Goal: Information Seeking & Learning: Check status

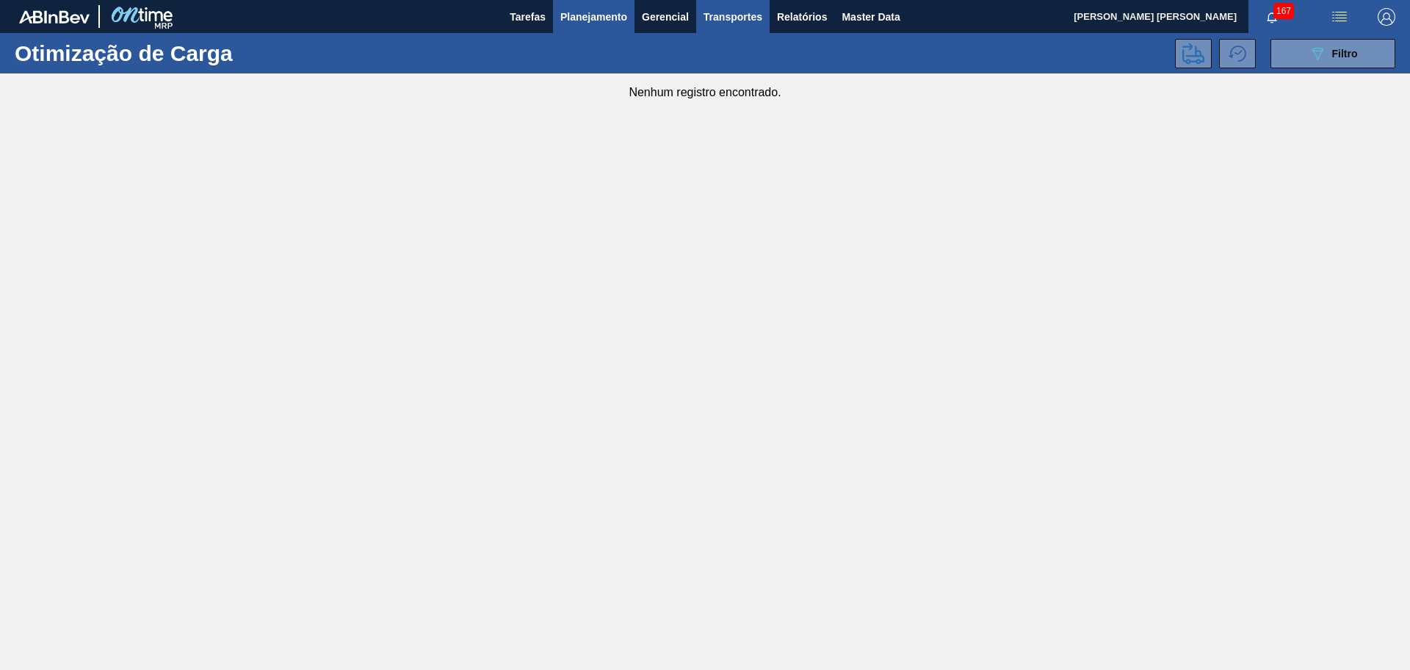
click at [617, 14] on span "Planejamento" at bounding box center [593, 17] width 67 height 18
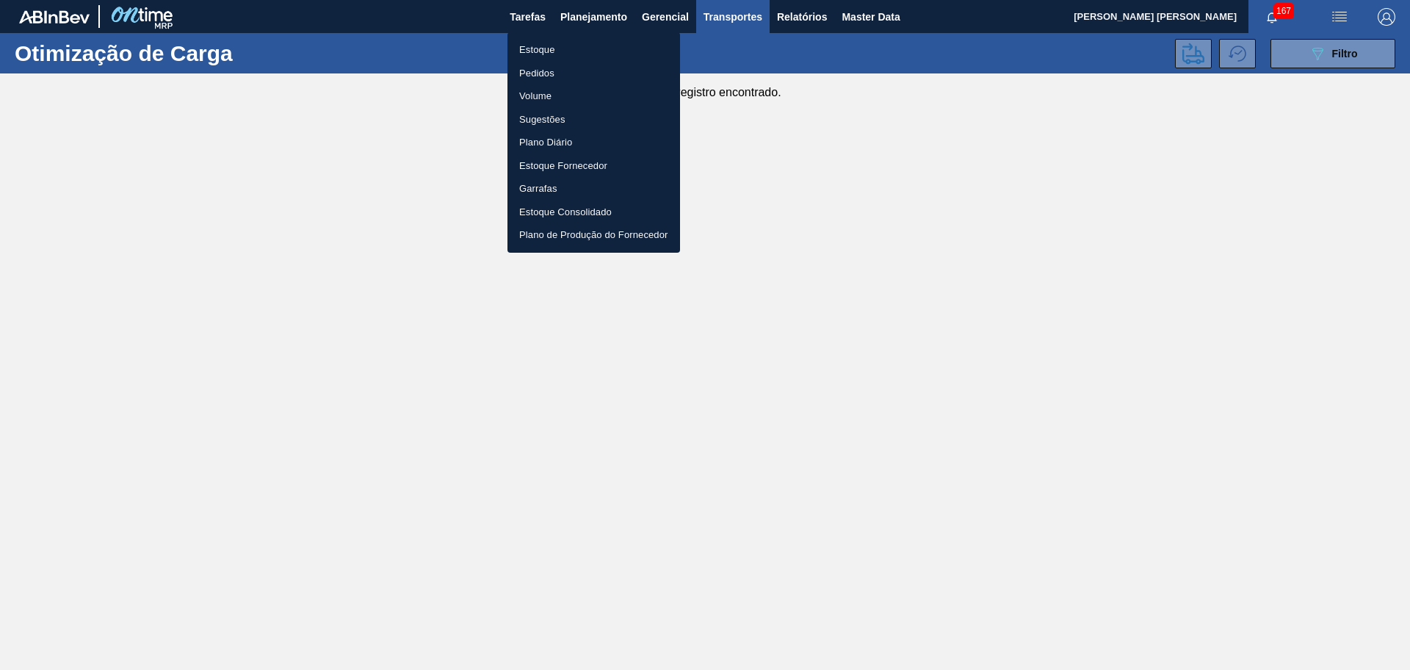
click at [551, 50] on li "Estoque" at bounding box center [593, 49] width 173 height 23
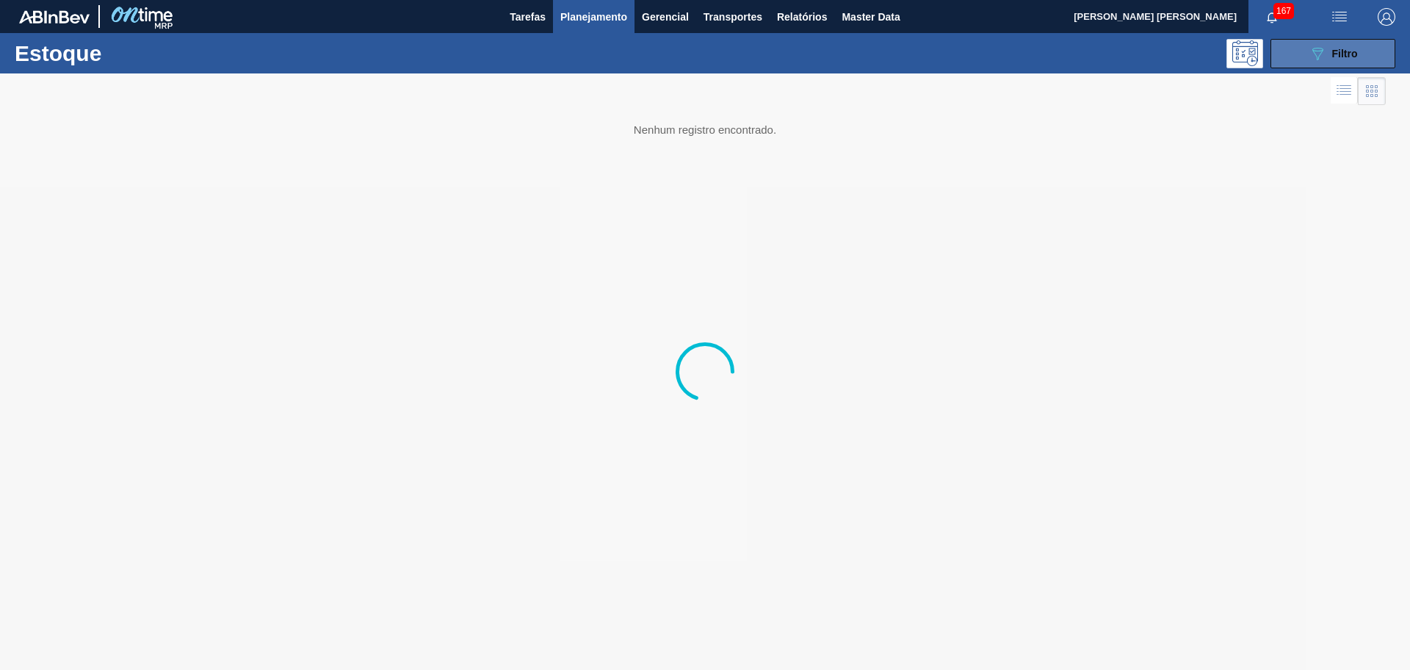
click at [1348, 51] on span "Filtro" at bounding box center [1345, 54] width 26 height 12
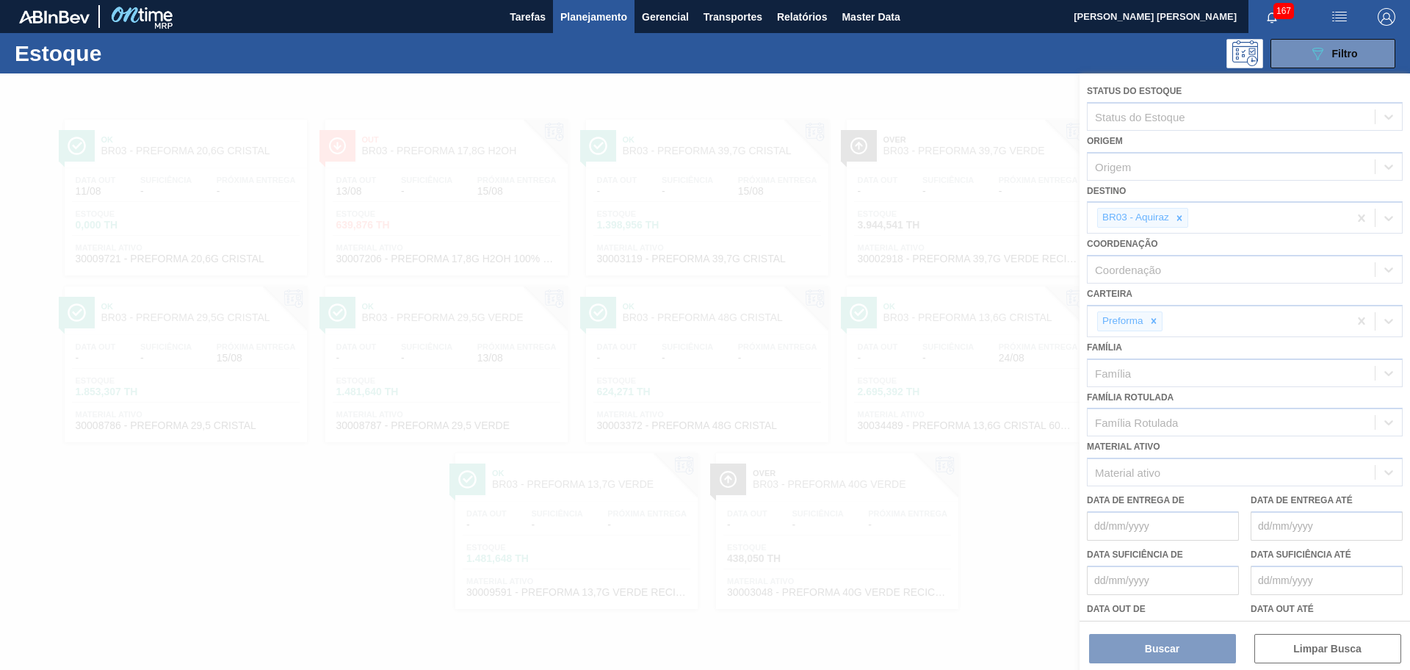
click at [1183, 215] on div at bounding box center [705, 371] width 1410 height 596
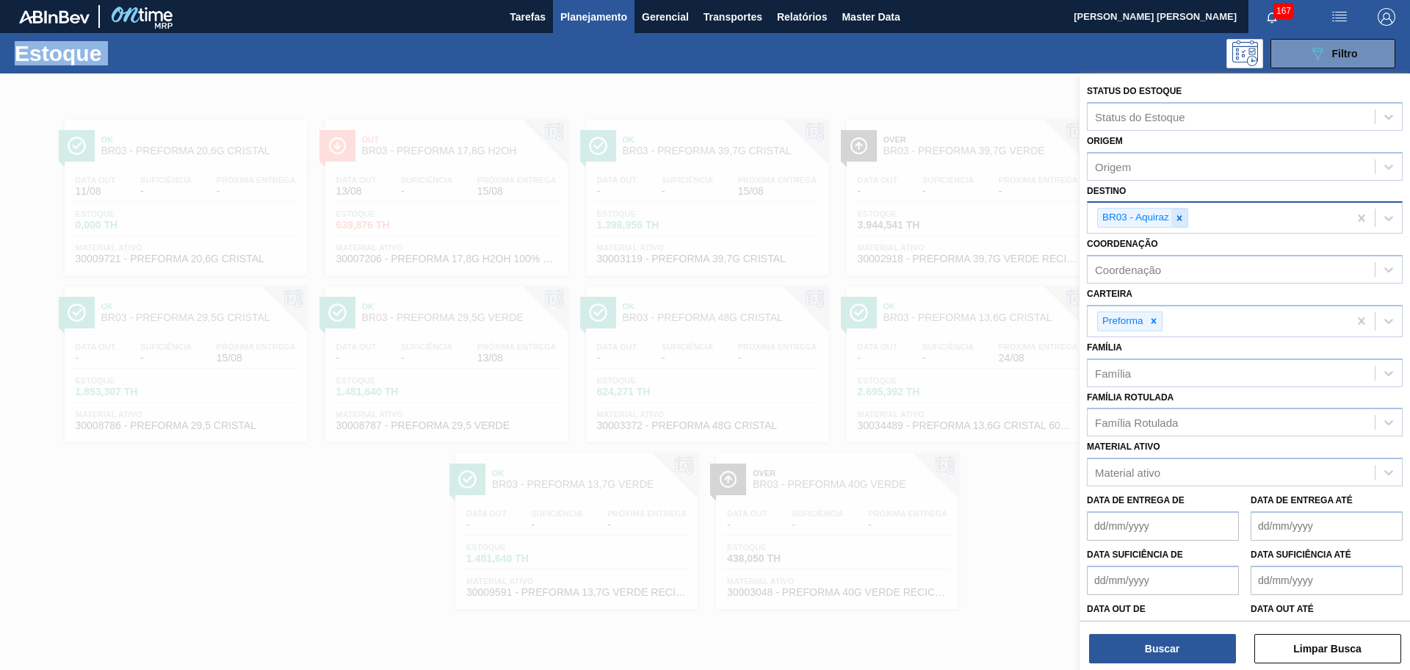
click at [1171, 222] on div at bounding box center [1179, 218] width 16 height 18
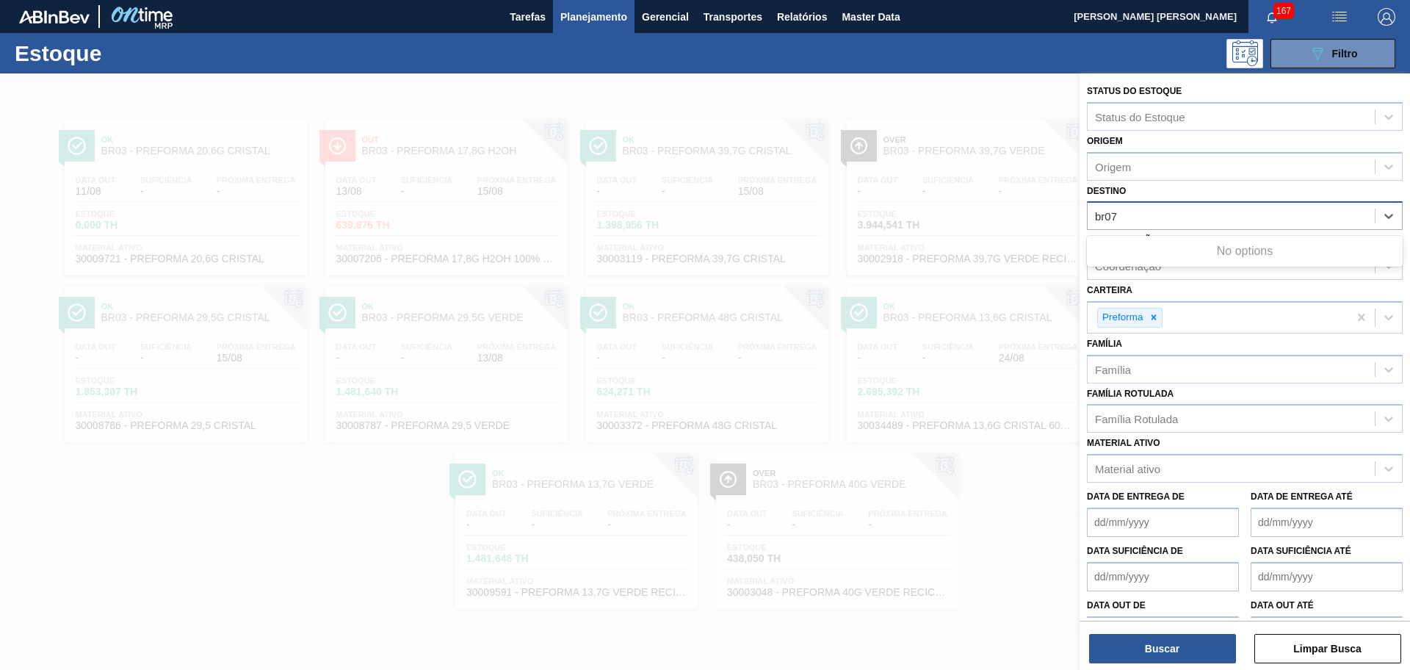
type input "br07"
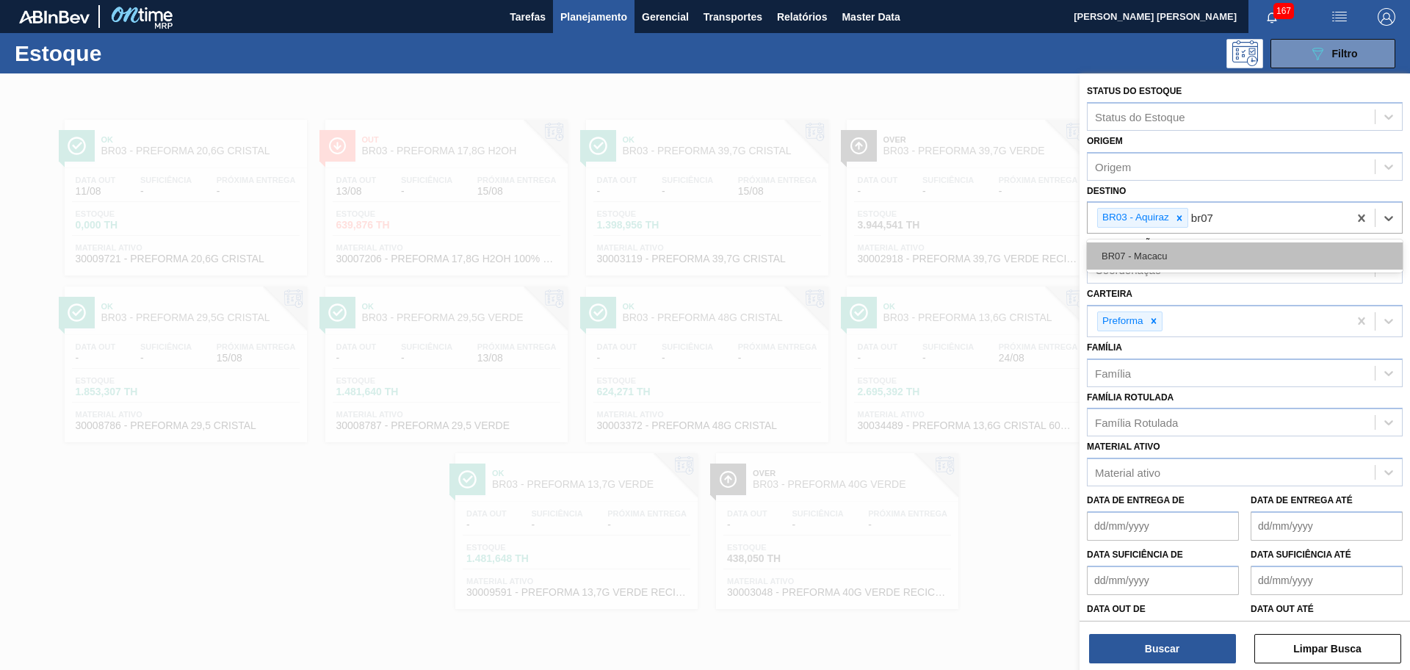
click at [1169, 258] on div "BR07 - Macacu" at bounding box center [1245, 255] width 316 height 27
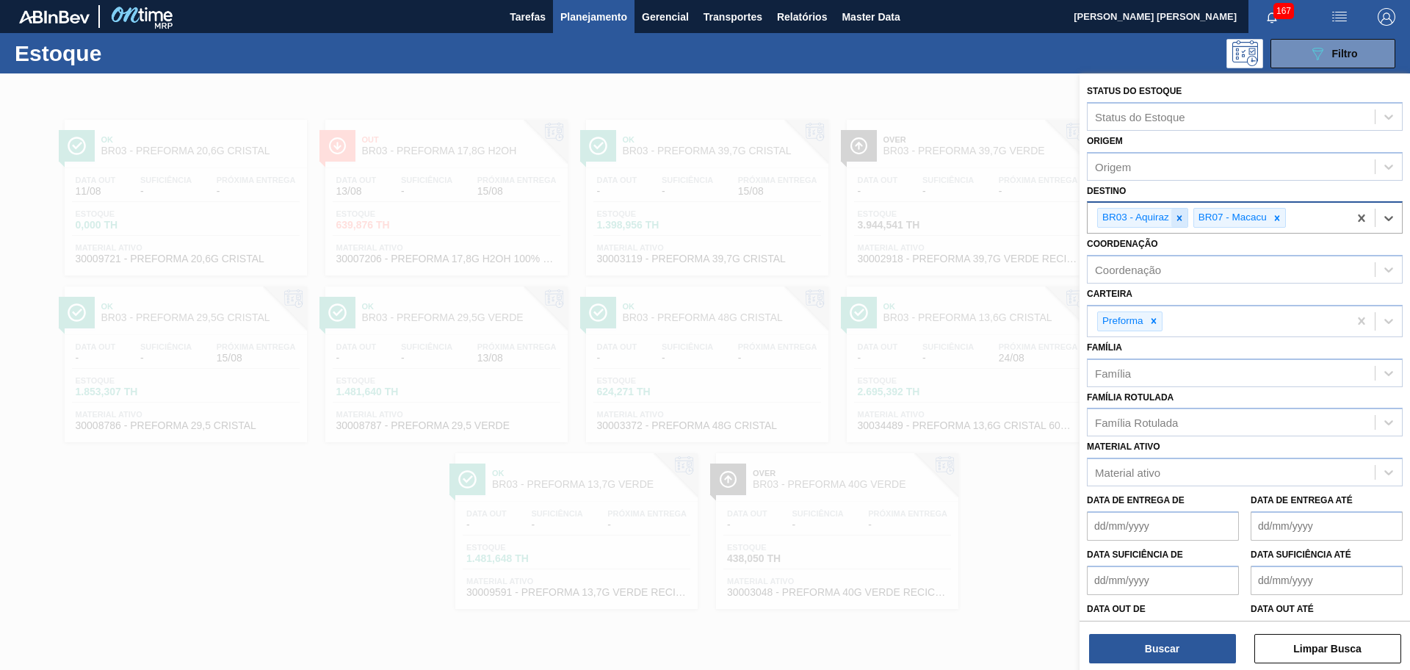
click at [1181, 220] on icon at bounding box center [1179, 218] width 10 height 10
click at [1162, 652] on button "Buscar" at bounding box center [1162, 648] width 147 height 29
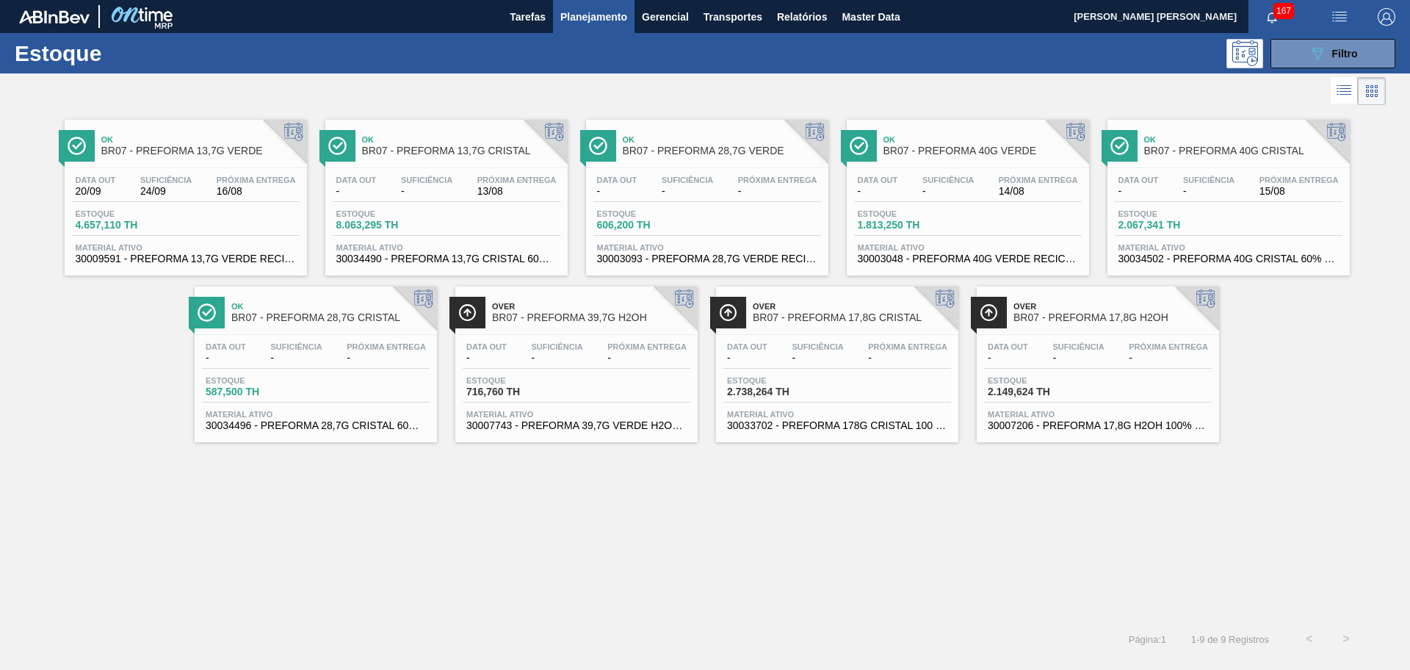
click at [449, 562] on div "Ok BR07 - PREFORMA 13,7G VERDE Data out 20/09 Suficiência 24/09 Próxima Entrega…" at bounding box center [705, 365] width 1410 height 512
click at [1306, 55] on button "089F7B8B-B2A5-4AFE-B5C0-19BA573D28AC Filtro" at bounding box center [1332, 53] width 125 height 29
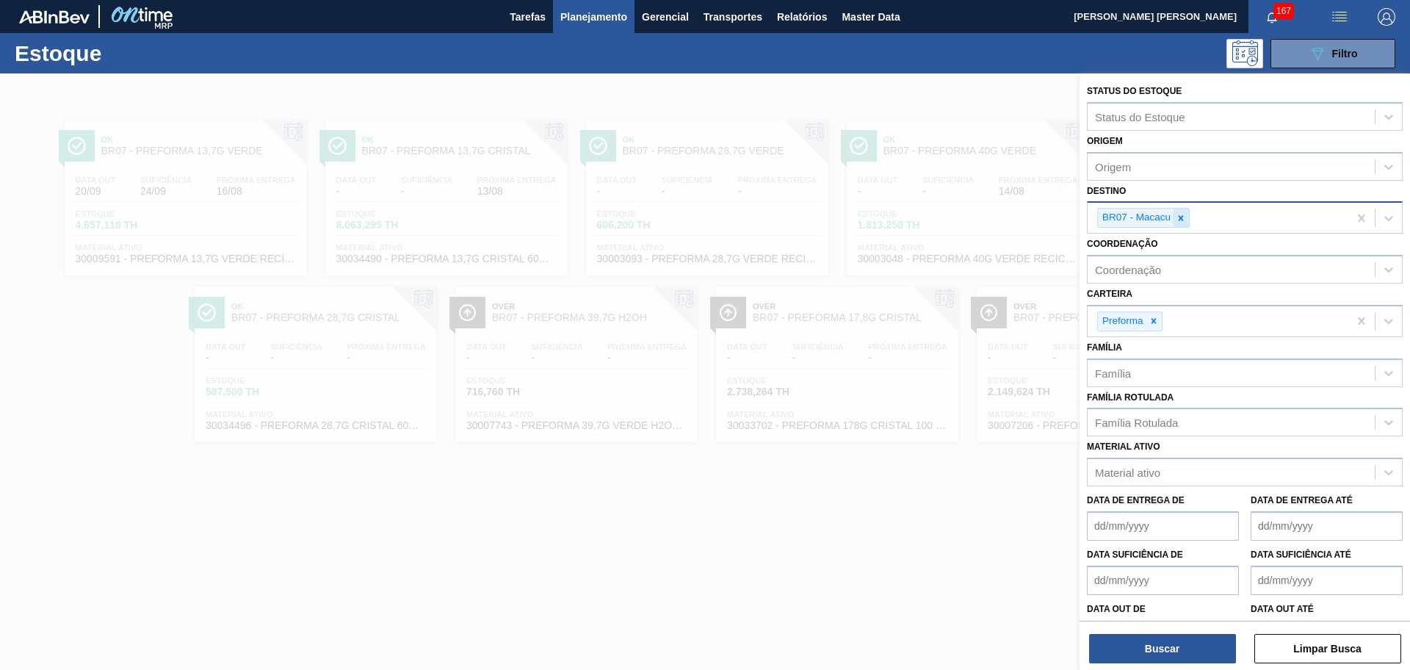
click at [1182, 217] on icon at bounding box center [1181, 218] width 10 height 10
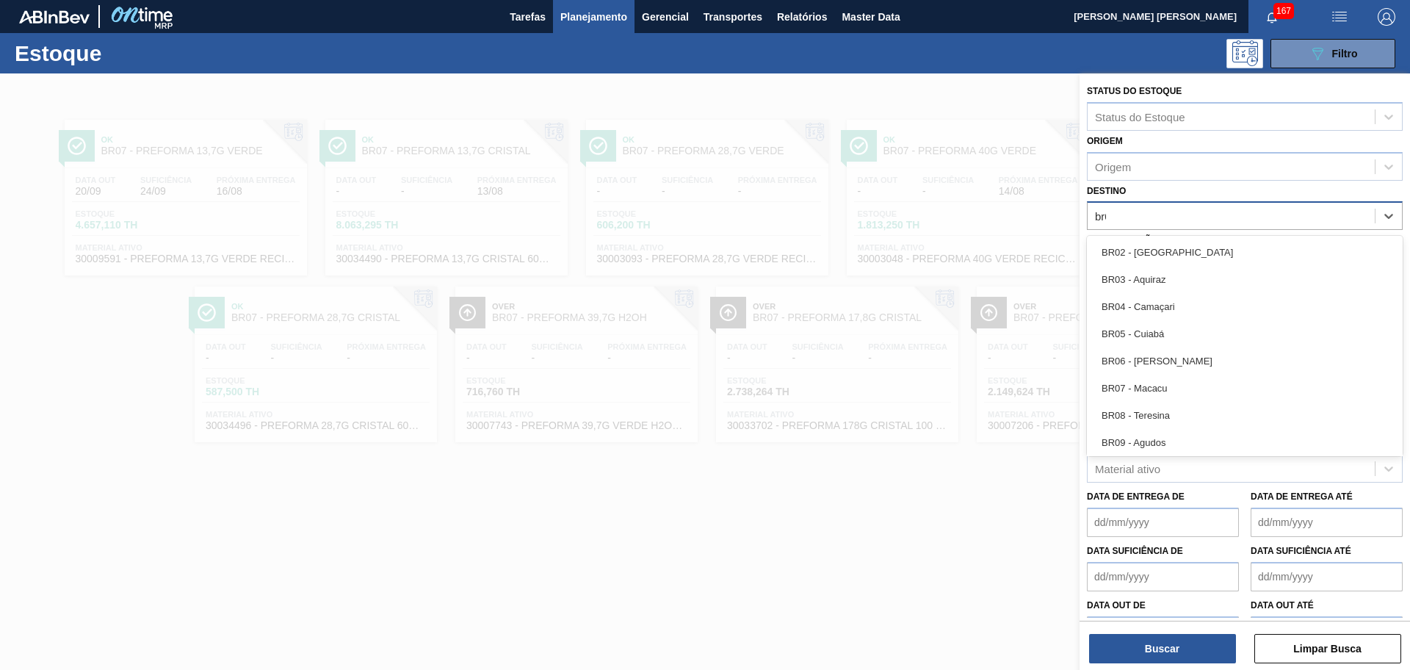
type input "br03"
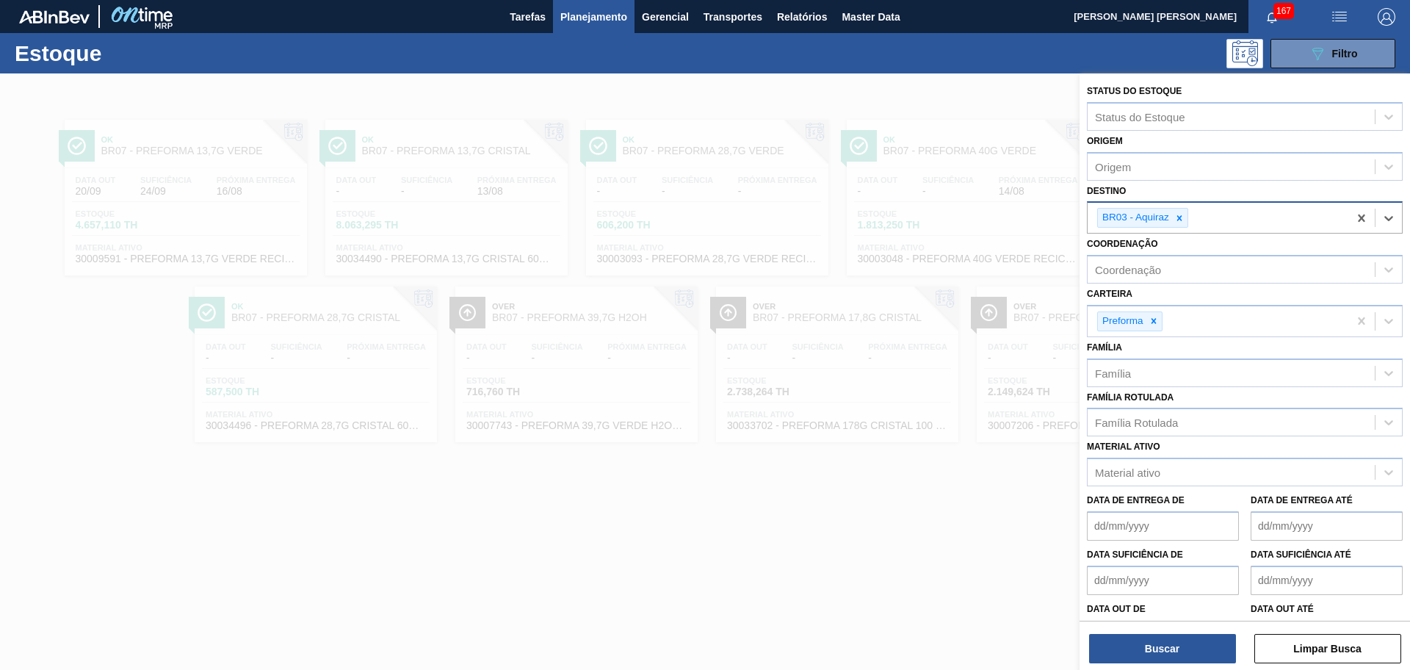
click at [1173, 632] on div "Buscar Limpar Busca" at bounding box center [1244, 640] width 330 height 41
click at [1167, 643] on button "Buscar" at bounding box center [1162, 648] width 147 height 29
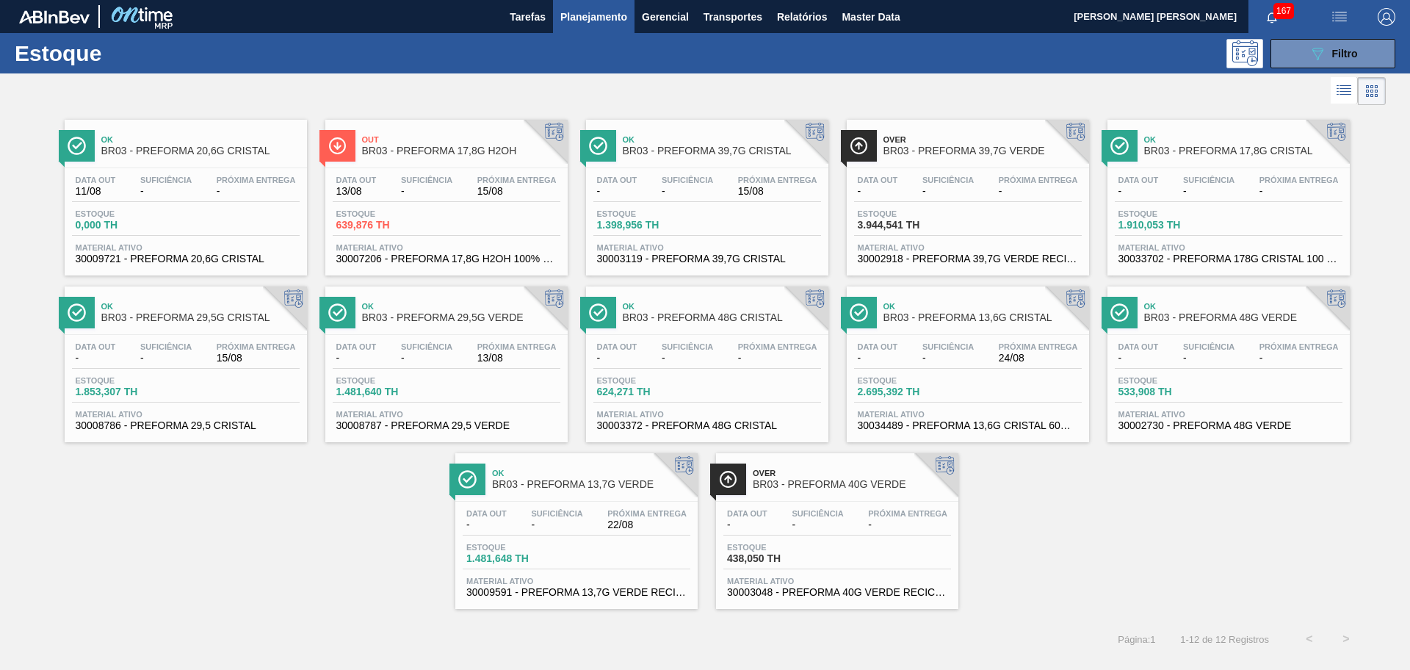
click at [206, 338] on div "Data out - Suficiência - Próxima Entrega 15/08 Estoque 1.853,307 TH Material at…" at bounding box center [186, 385] width 242 height 100
click at [224, 557] on div "Ok BR03 - PREFORMA 20,6G CRISTAL Data out 11/08 Suficiência - Próxima Entrega -…" at bounding box center [705, 359] width 1410 height 500
click at [1276, 334] on div at bounding box center [1228, 334] width 218 height 1
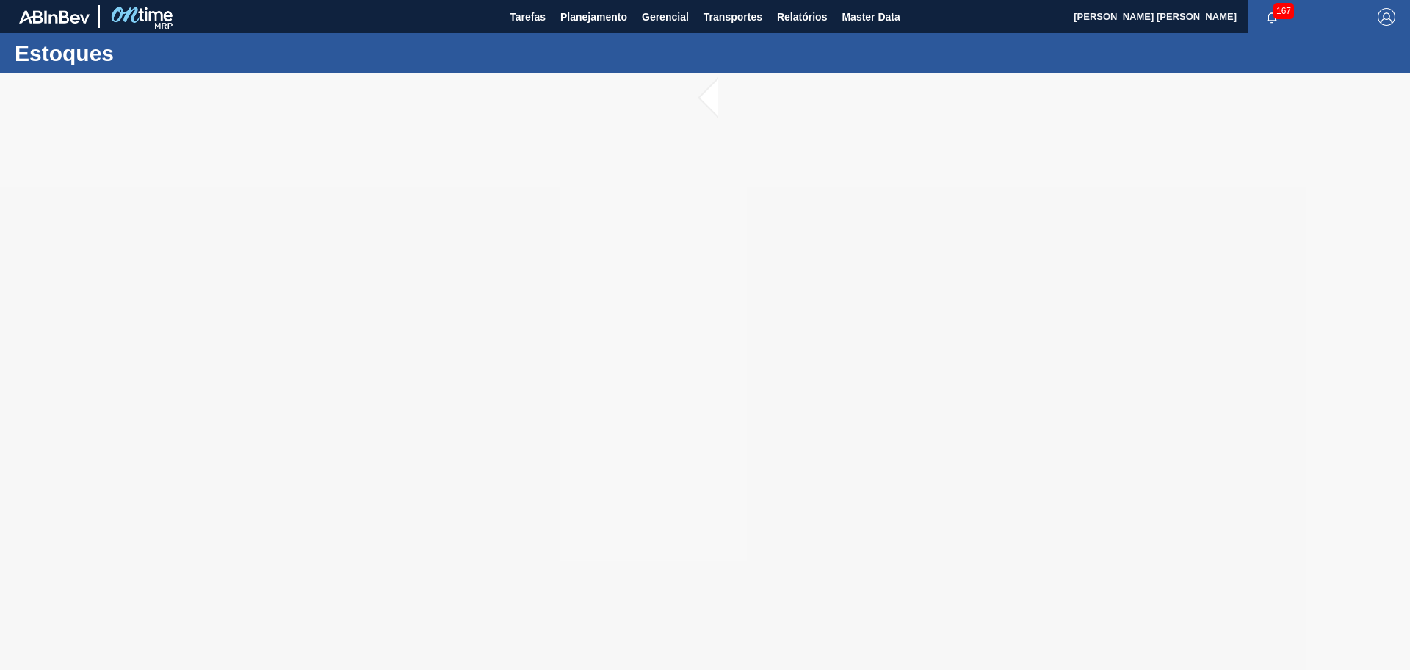
click at [691, 152] on div at bounding box center [705, 371] width 1410 height 596
click at [708, 126] on div at bounding box center [705, 371] width 1410 height 596
click at [626, 227] on div at bounding box center [705, 371] width 1410 height 596
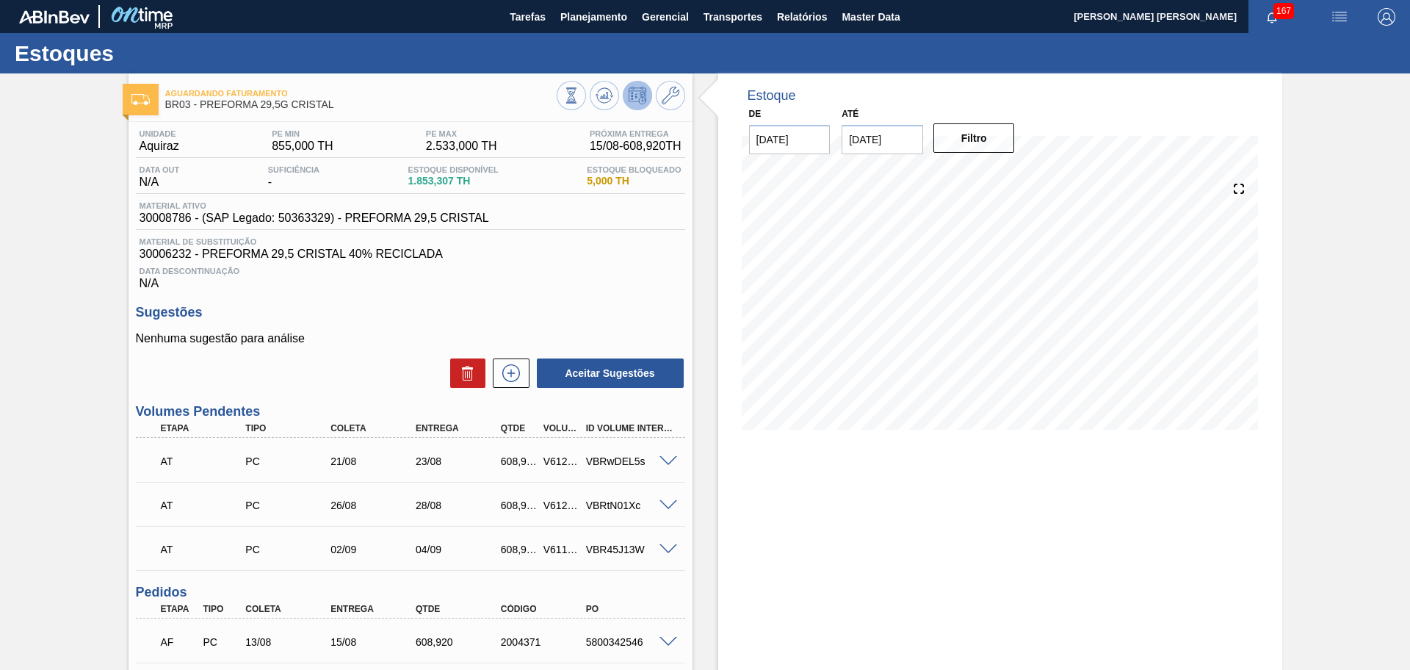
click at [532, 313] on h3 "Sugestões" at bounding box center [410, 312] width 549 height 15
click at [579, 101] on icon at bounding box center [571, 95] width 16 height 16
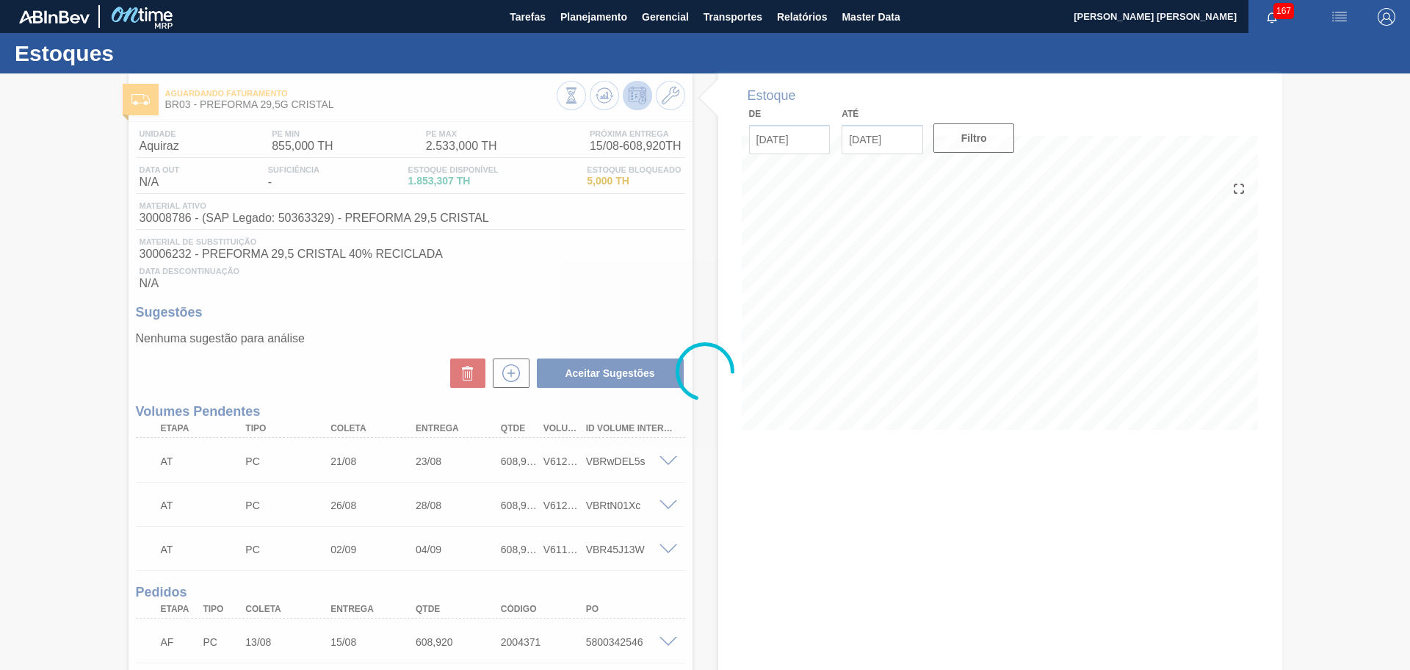
click at [578, 307] on div at bounding box center [705, 371] width 1410 height 596
click at [284, 376] on div at bounding box center [705, 371] width 1410 height 596
click at [549, 298] on div at bounding box center [705, 371] width 1410 height 596
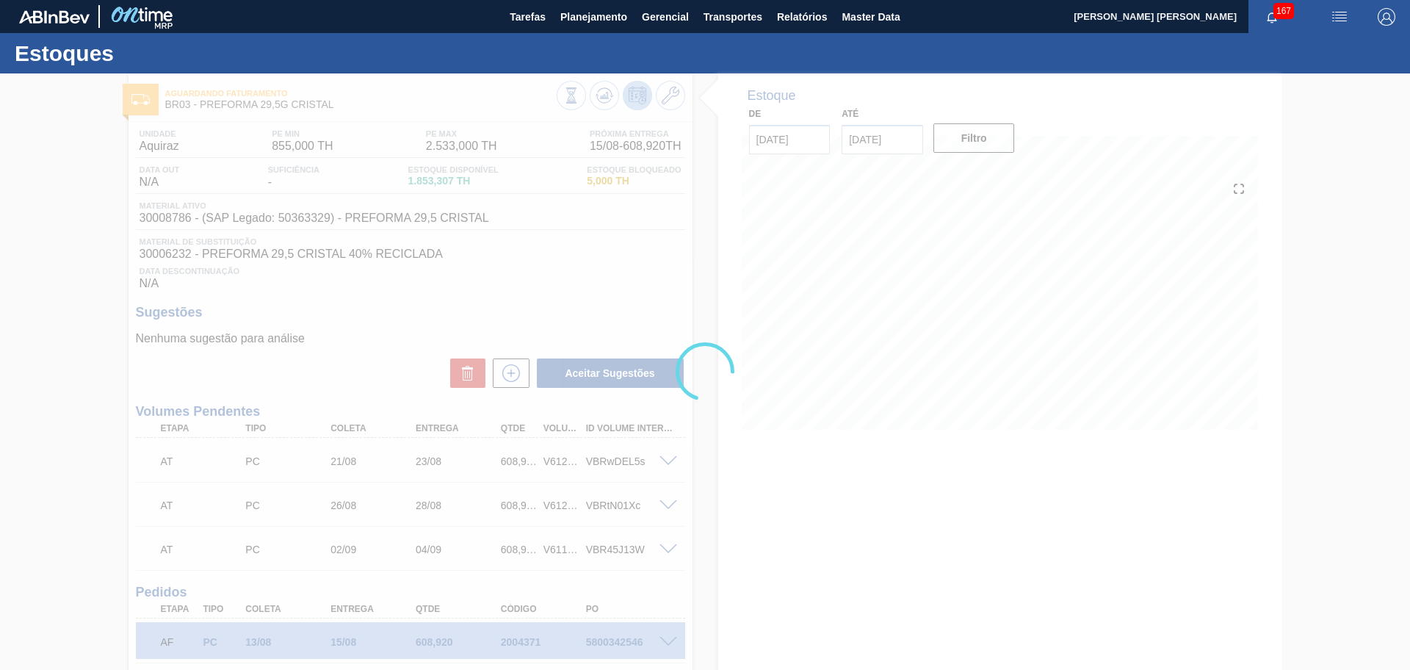
click at [723, 518] on div at bounding box center [705, 371] width 1410 height 596
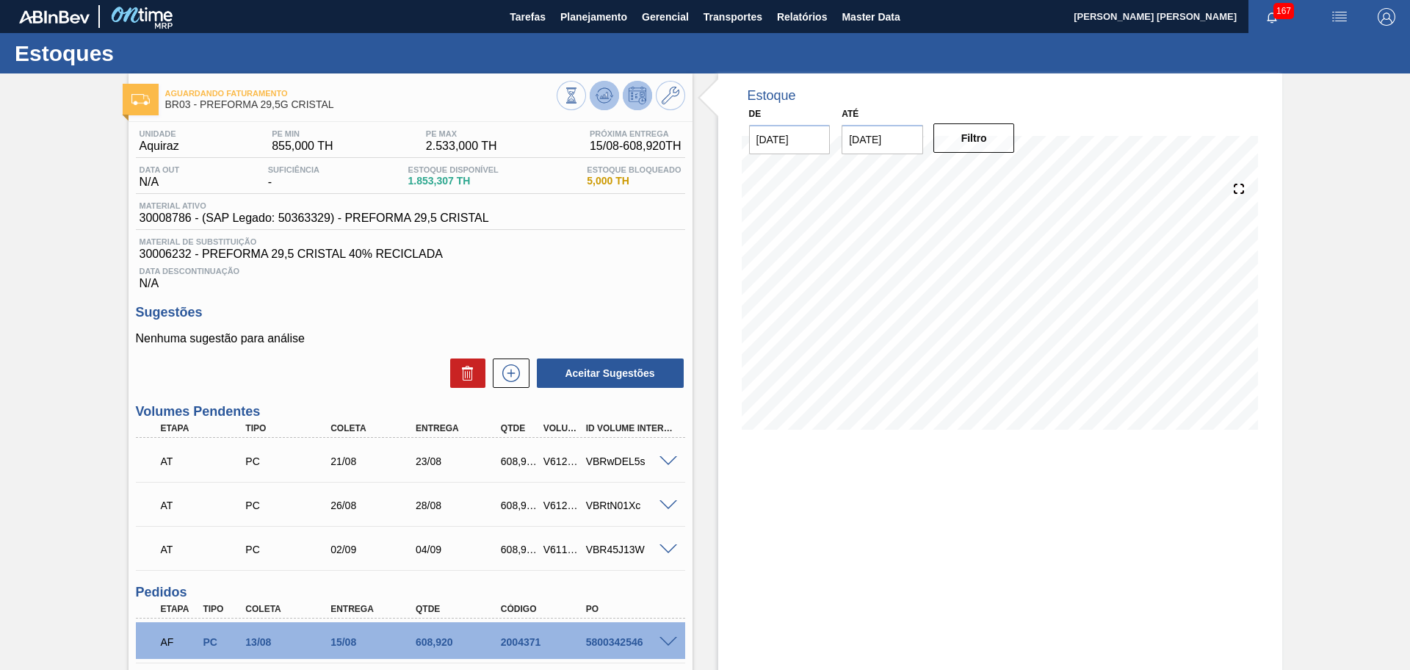
click at [600, 98] on icon at bounding box center [604, 95] width 10 height 7
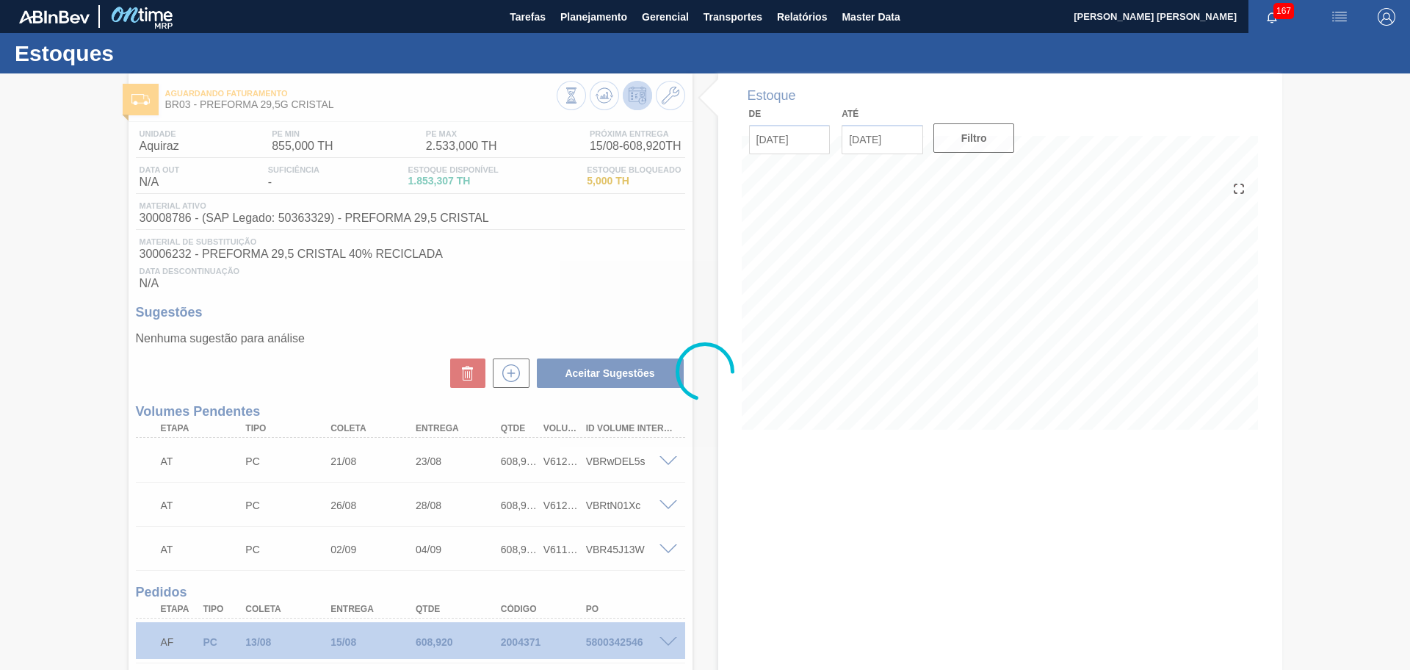
click at [723, 266] on div at bounding box center [705, 371] width 1410 height 596
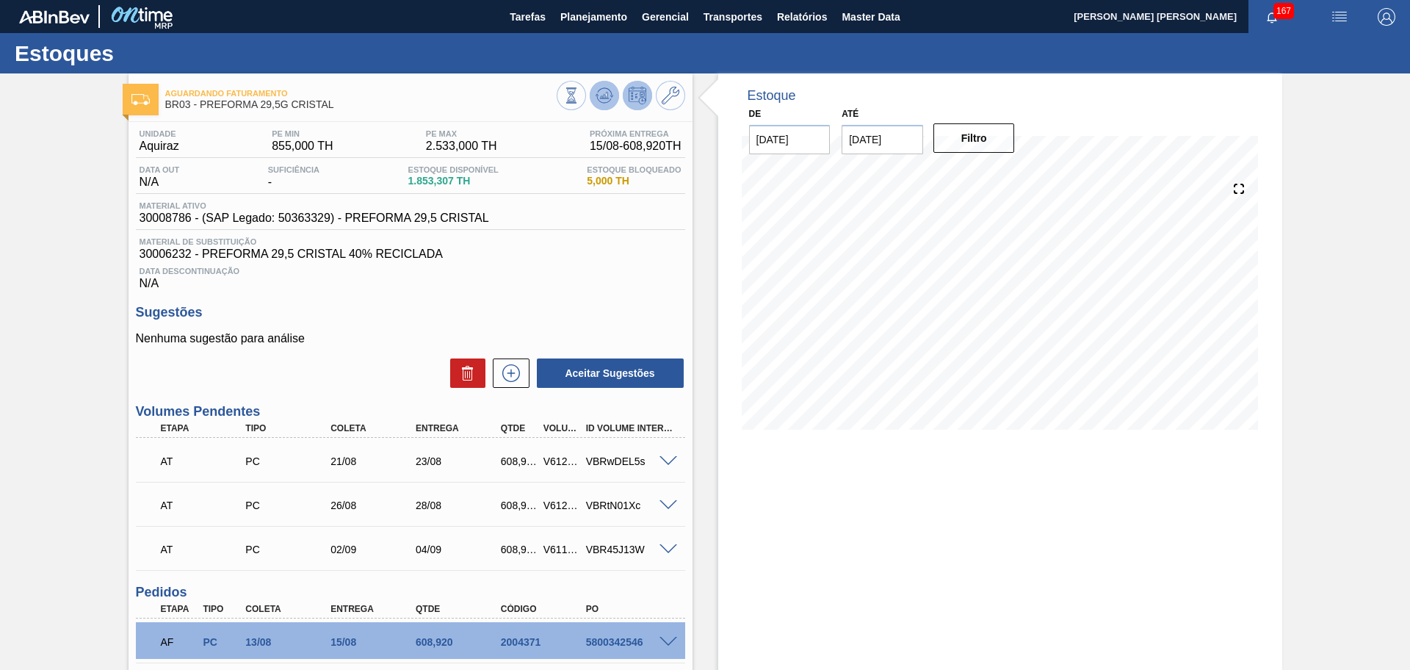
click at [579, 99] on icon at bounding box center [571, 95] width 16 height 16
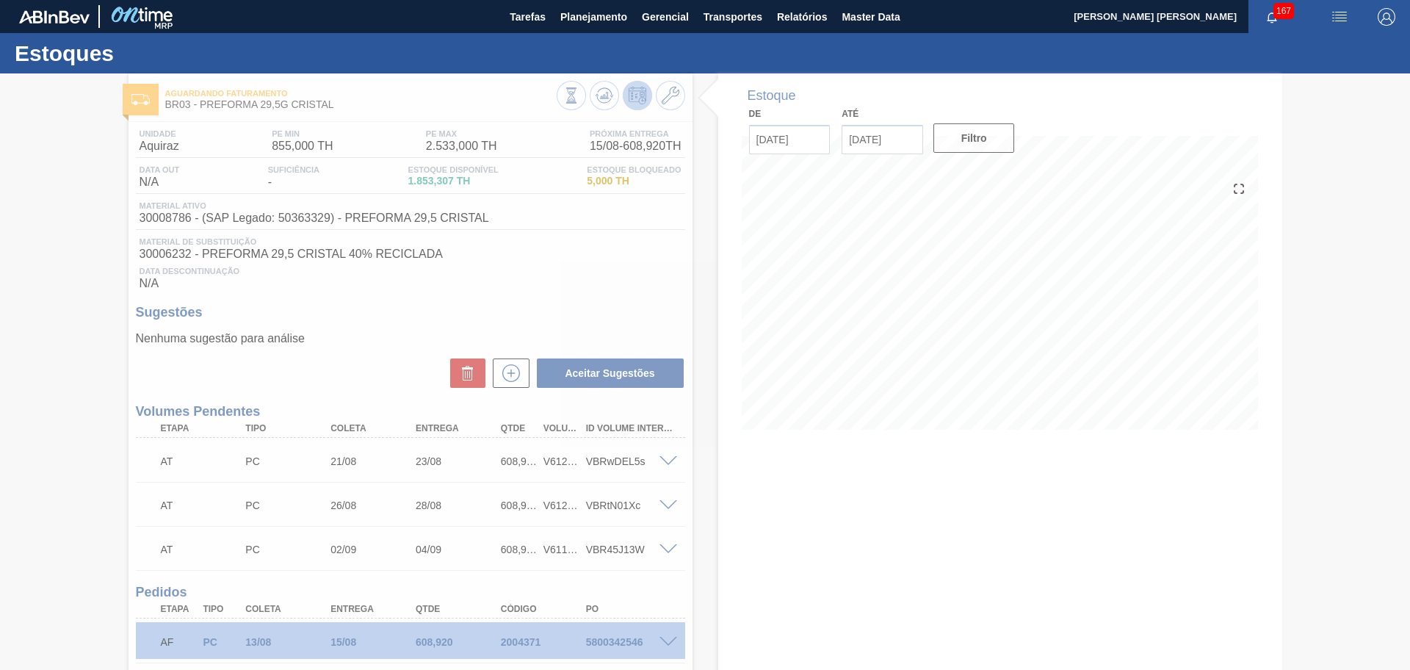
click at [794, 513] on div at bounding box center [705, 371] width 1410 height 596
click at [673, 266] on div at bounding box center [705, 371] width 1410 height 596
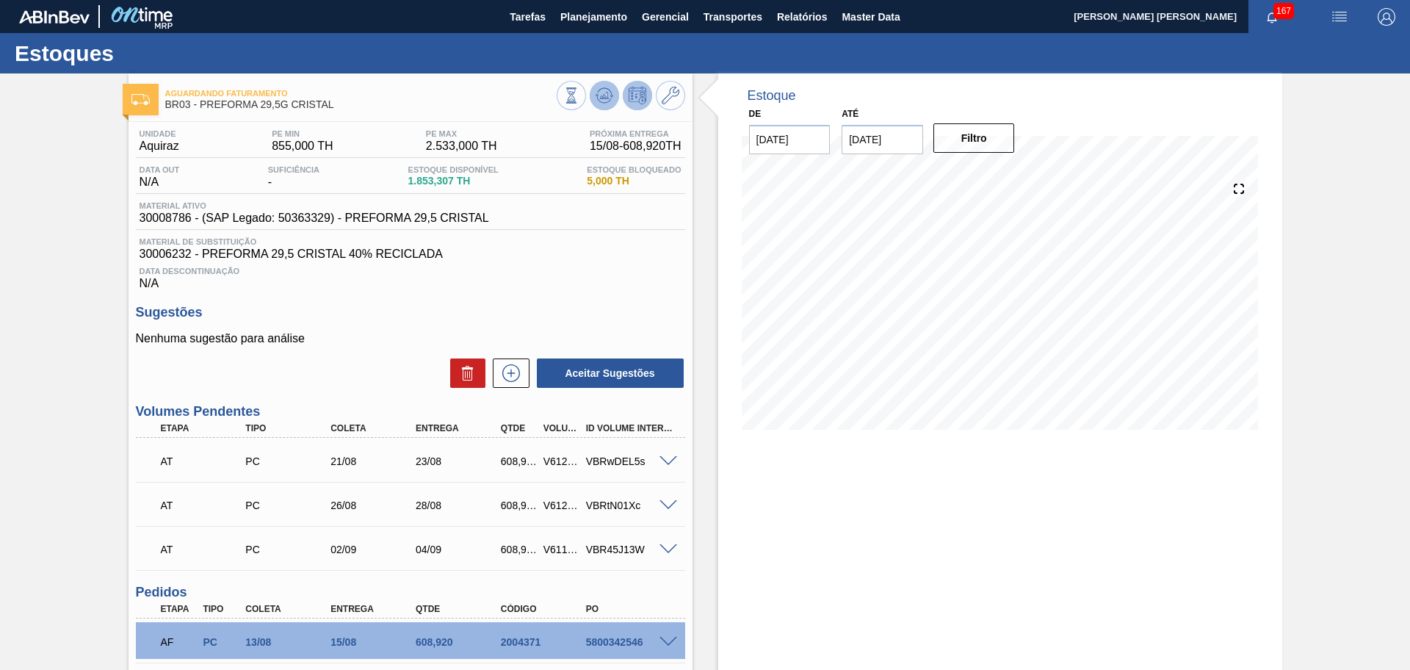
click at [579, 99] on icon at bounding box center [571, 95] width 16 height 16
click at [976, 140] on button "Filtro" at bounding box center [974, 137] width 82 height 29
click at [579, 99] on icon at bounding box center [571, 95] width 16 height 16
click at [590, 264] on div "Data Descontinuação N/A" at bounding box center [410, 275] width 549 height 29
click at [579, 317] on h3 "Sugestões" at bounding box center [410, 312] width 549 height 15
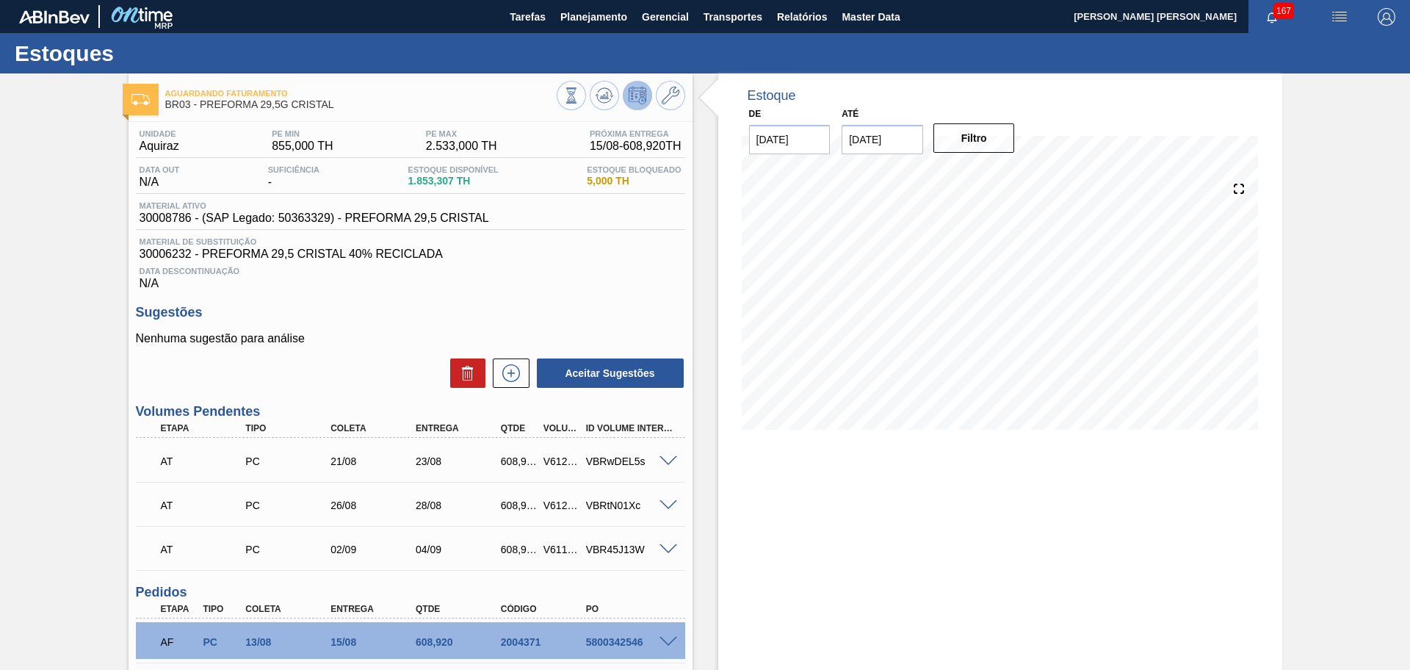
click at [709, 332] on div "Estoque De 13/08/2025 Até 30/09/2025 Filtro 15/09 Projeção de Estoque 4,877.74 …" at bounding box center [987, 449] width 590 height 753
click at [611, 292] on div "Unidade Aquiraz PE MIN 855,000 TH PE MAX 2.533,000 TH Próxima Entrega 15/08 - 6…" at bounding box center [410, 471] width 564 height 698
click at [603, 95] on icon at bounding box center [603, 97] width 1 height 4
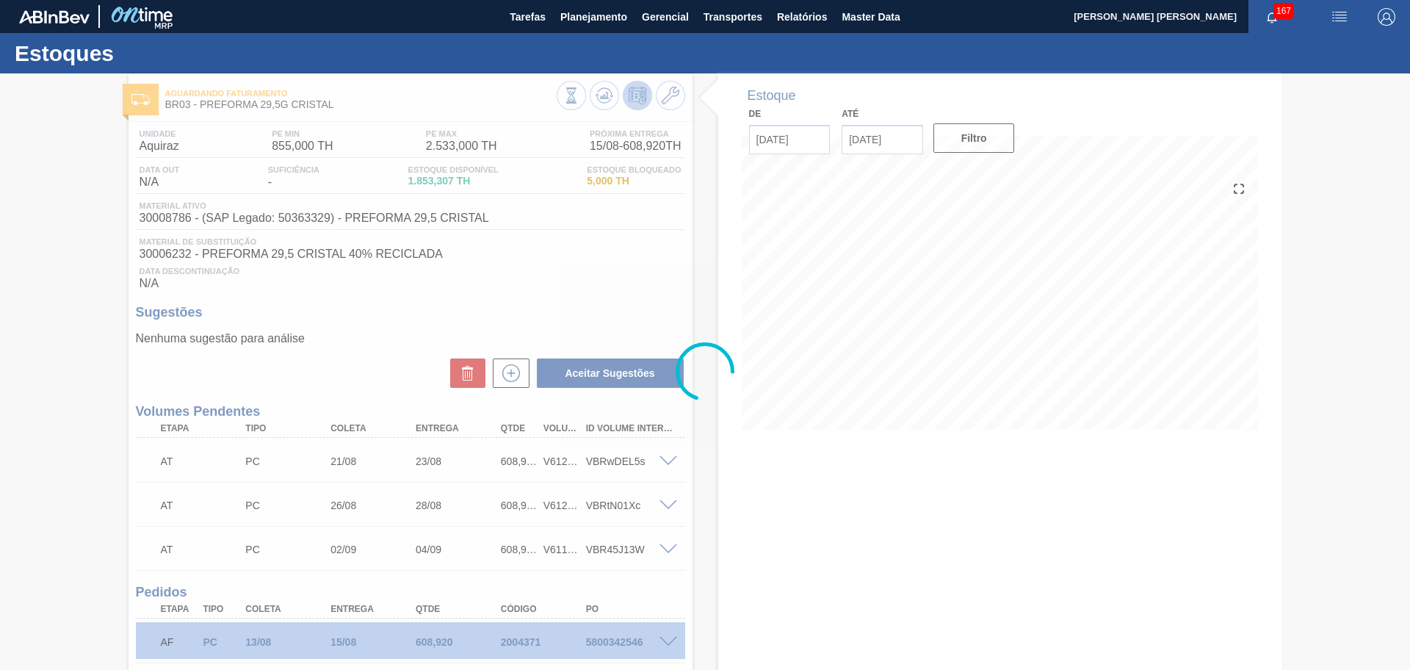
click at [651, 270] on div at bounding box center [705, 371] width 1410 height 596
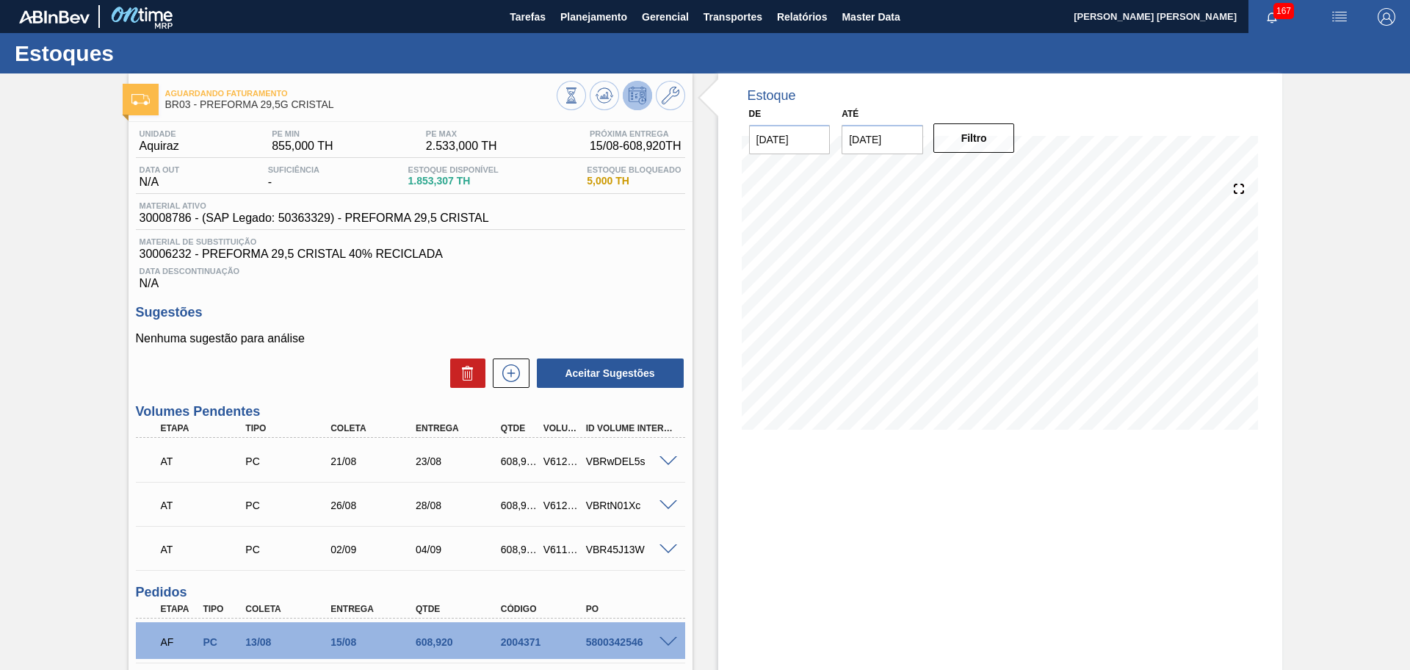
click at [503, 261] on div "Data Descontinuação N/A" at bounding box center [410, 275] width 549 height 29
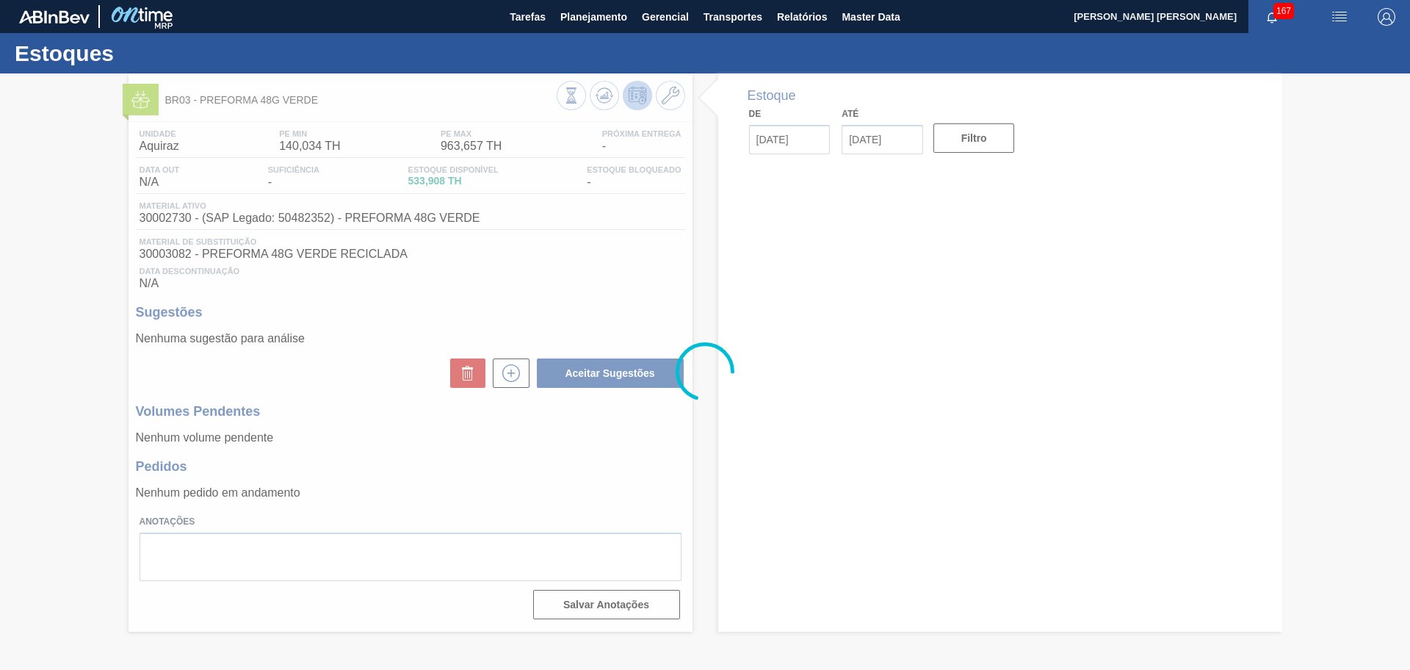
click at [692, 305] on div at bounding box center [705, 371] width 1410 height 596
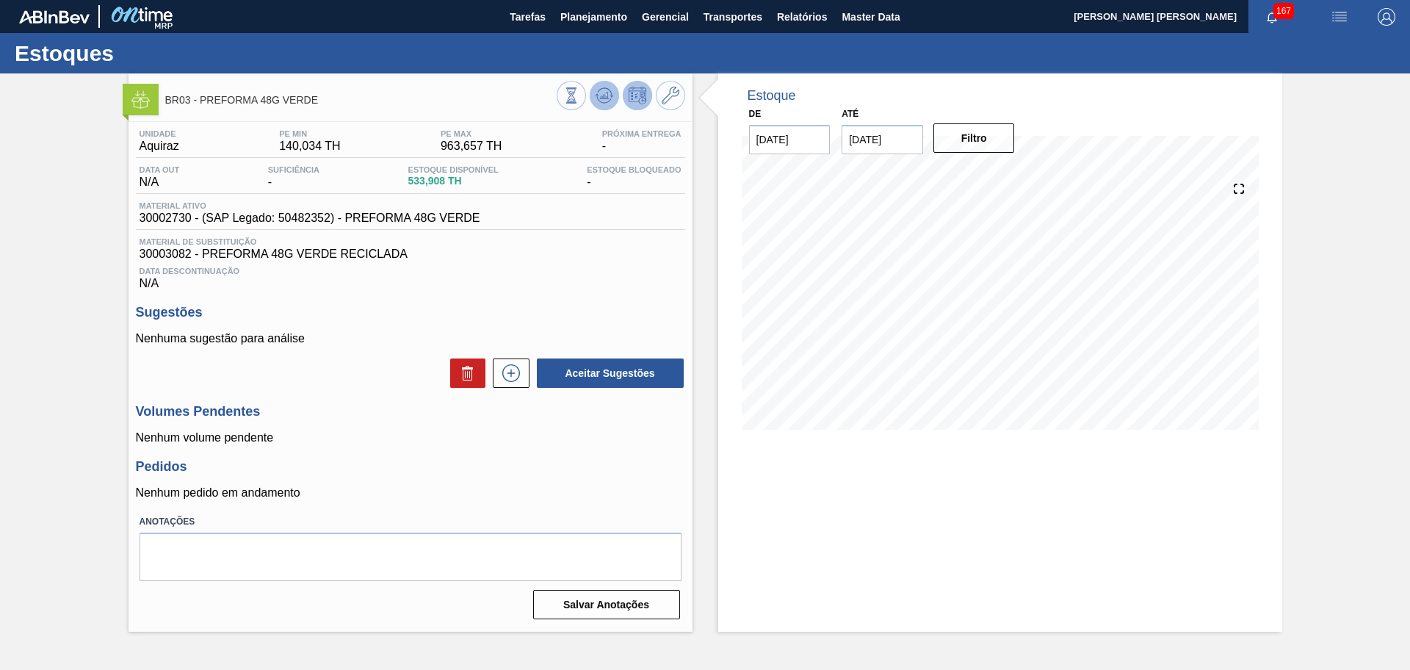
click at [607, 98] on icon at bounding box center [604, 95] width 10 height 7
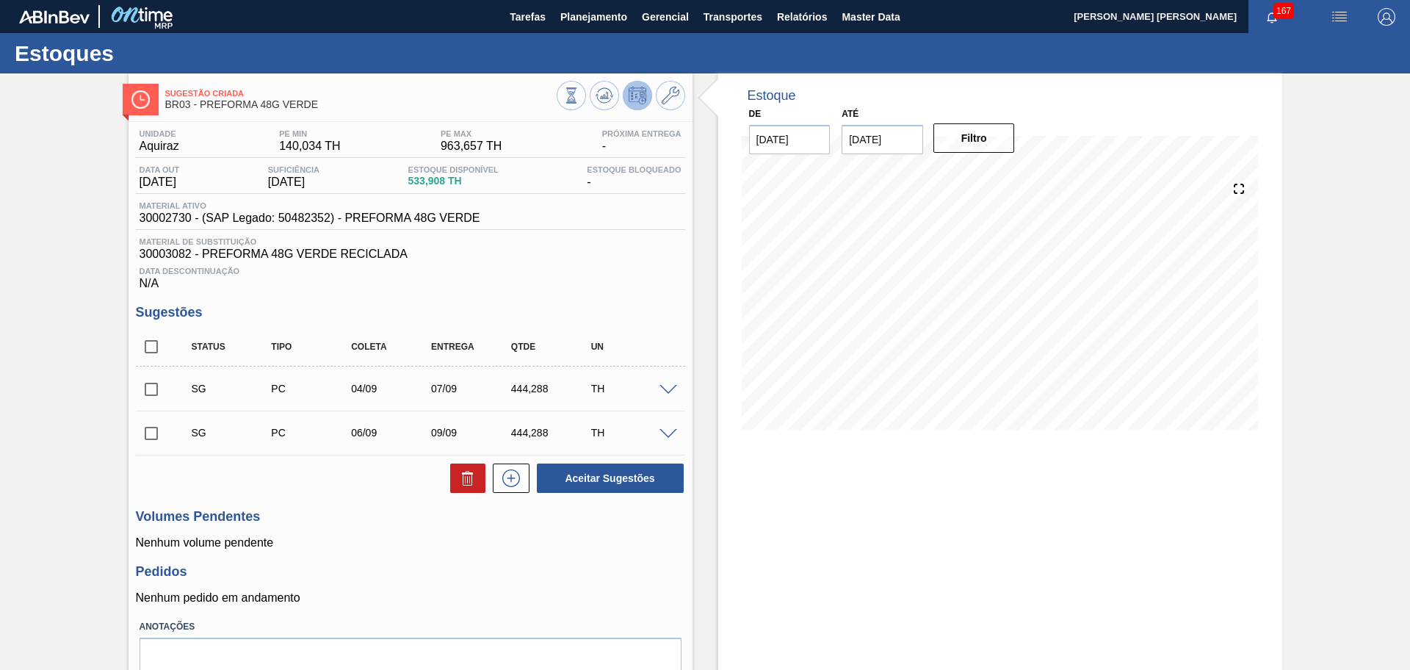
click at [163, 347] on input "checkbox" at bounding box center [151, 346] width 31 height 31
checkbox input "true"
click at [455, 482] on button at bounding box center [467, 477] width 35 height 29
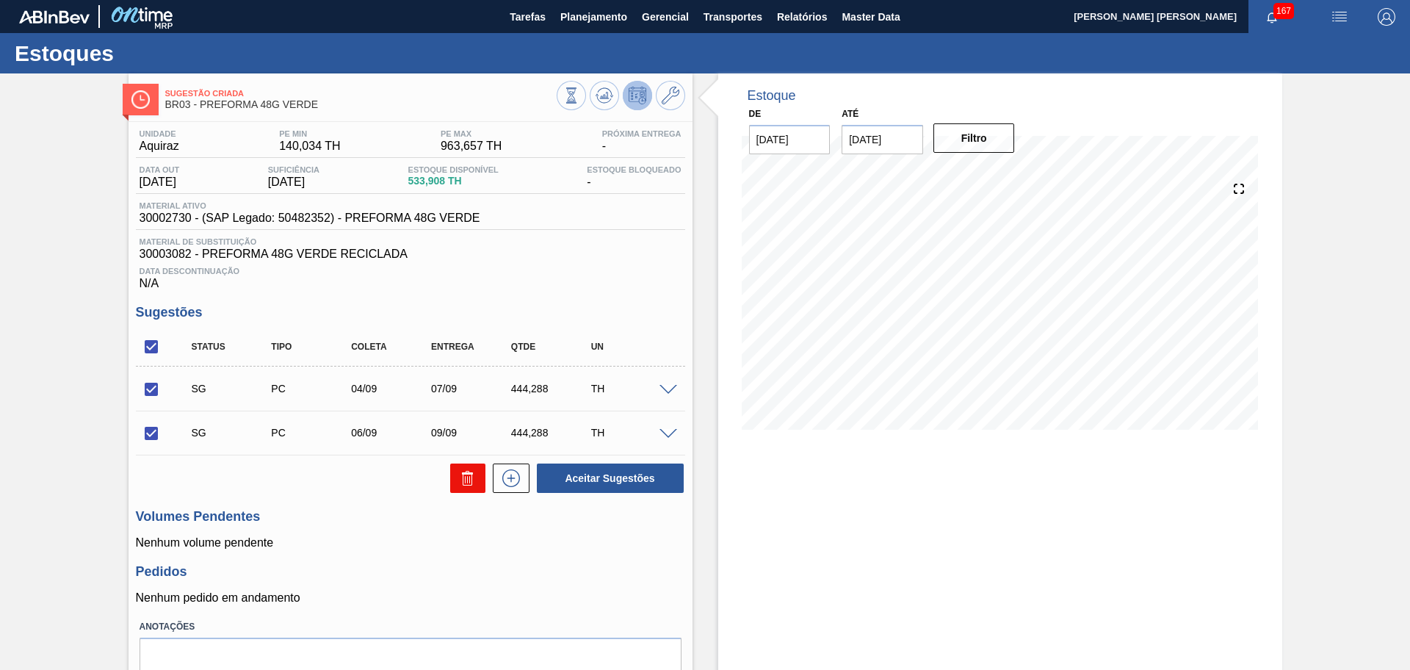
checkbox input "false"
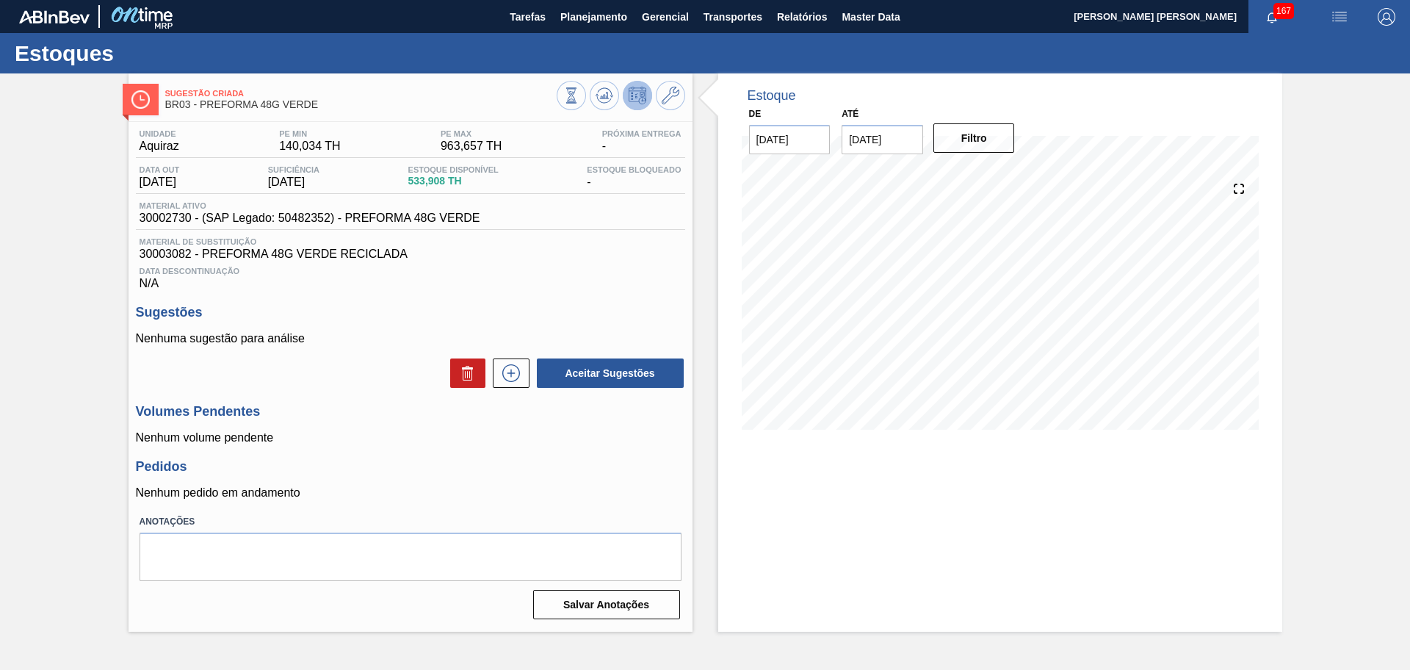
click at [720, 295] on div "Estoque De [DATE] Até [DATE] Filtro 13/08 Projeção de Estoque 533.908 [DOMAIN_N…" at bounding box center [1000, 262] width 564 height 378
click at [703, 270] on div "Estoque De [DATE] Até [DATE] Filtro 13/08 Projeção de Estoque 533.908 [DOMAIN_N…" at bounding box center [987, 352] width 590 height 558
